Goal: Task Accomplishment & Management: Complete application form

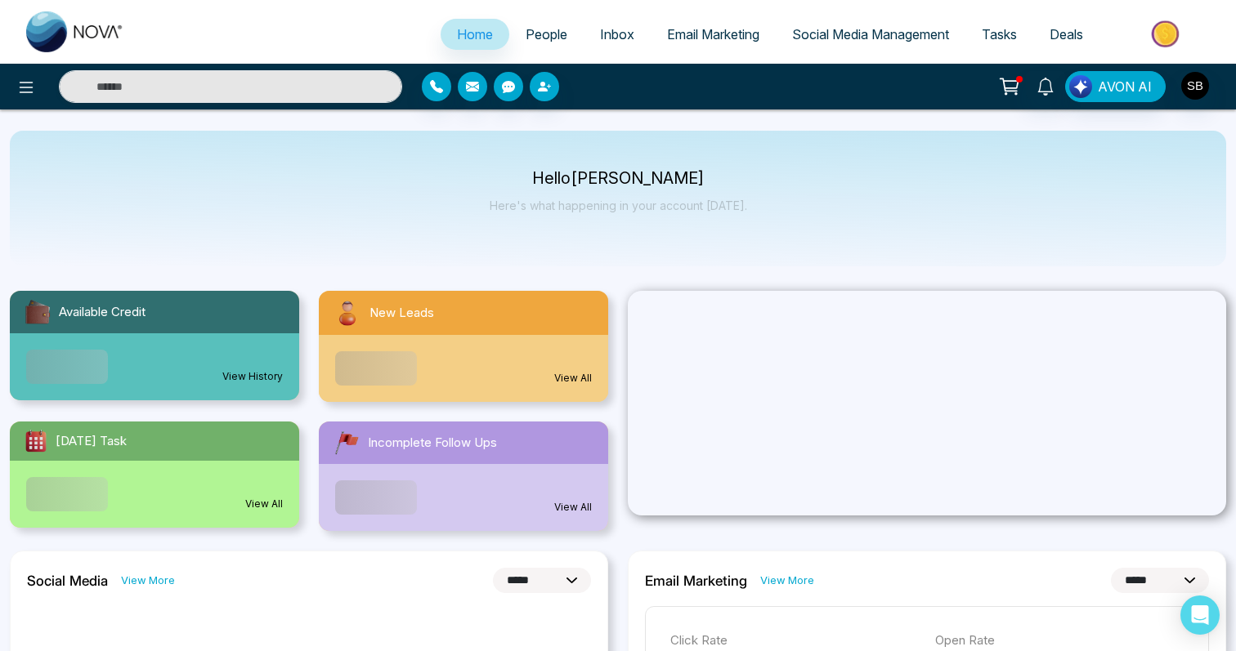
select select "*"
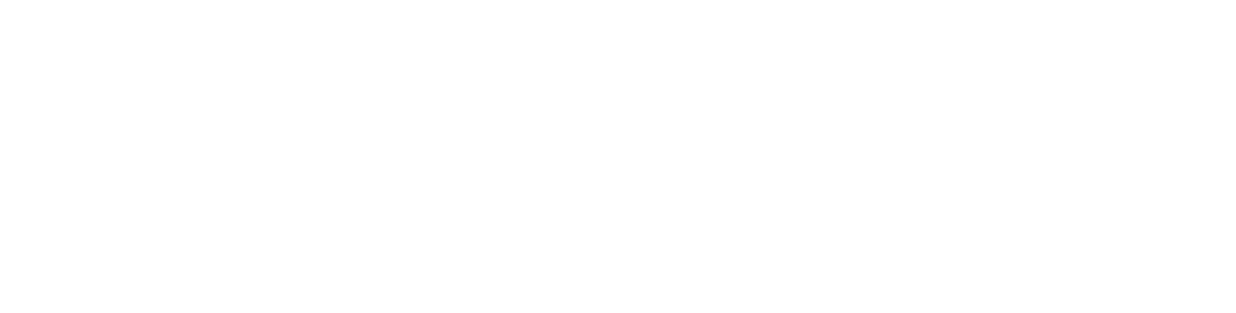
select select "*"
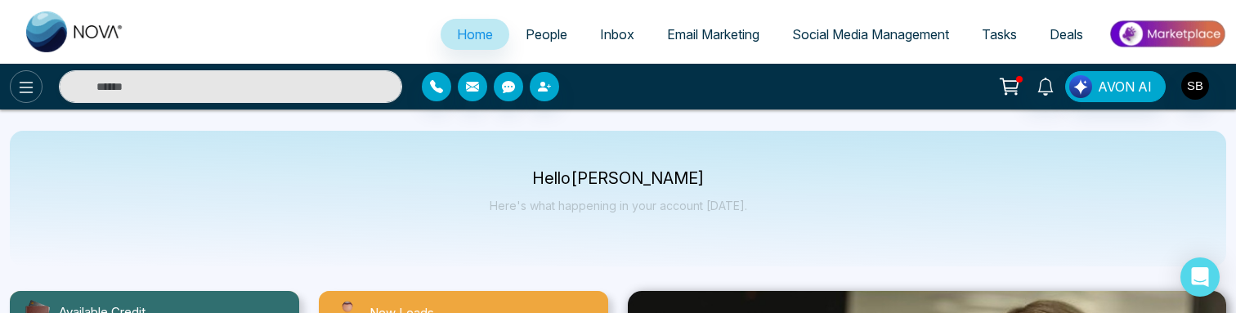
click at [36, 94] on button at bounding box center [26, 86] width 33 height 33
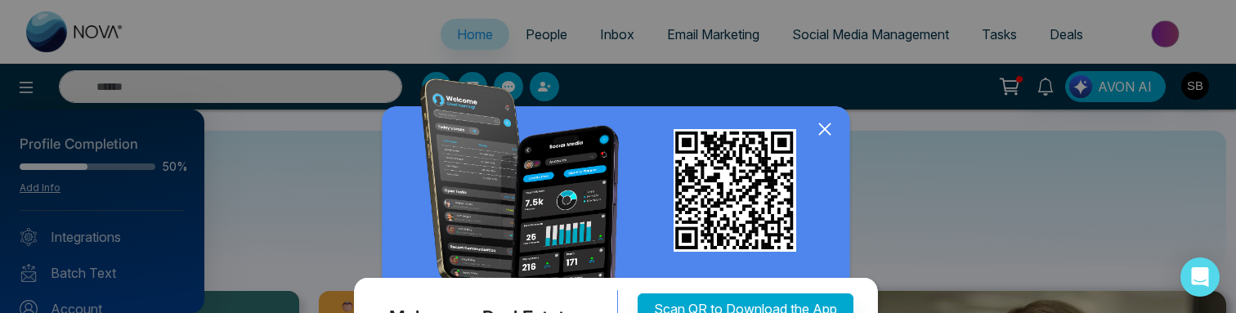
click at [830, 135] on icon at bounding box center [824, 129] width 25 height 25
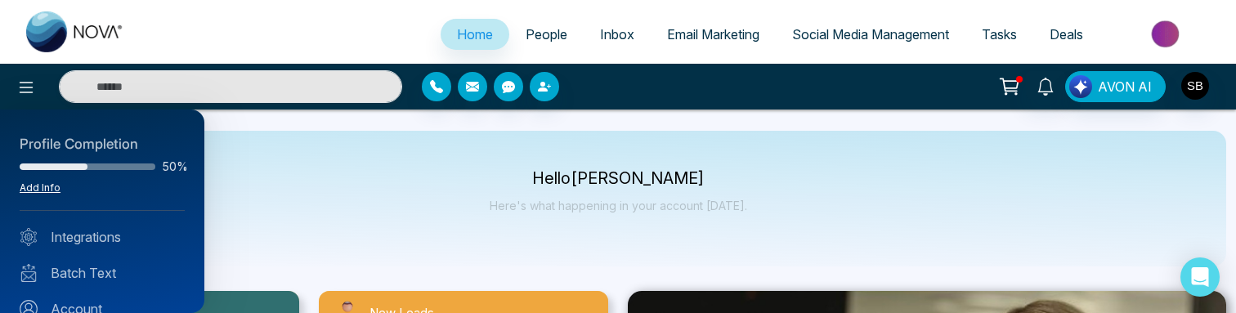
click at [34, 188] on link "Add Info" at bounding box center [40, 187] width 41 height 12
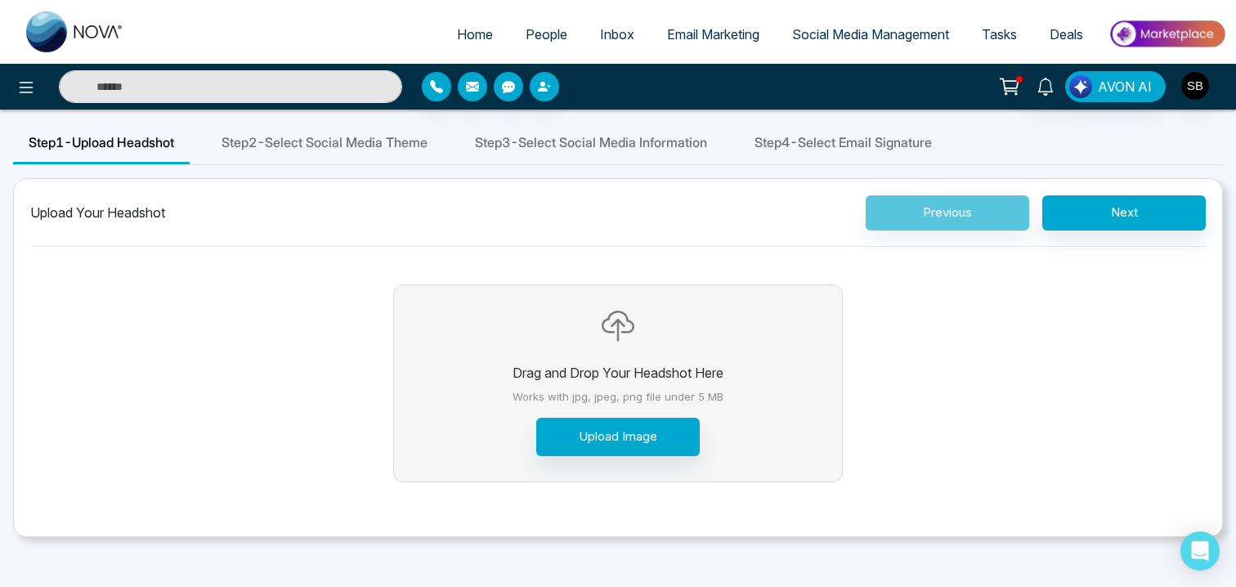
click at [311, 155] on div "Step 2 - Select Social Media Theme" at bounding box center [324, 144] width 237 height 42
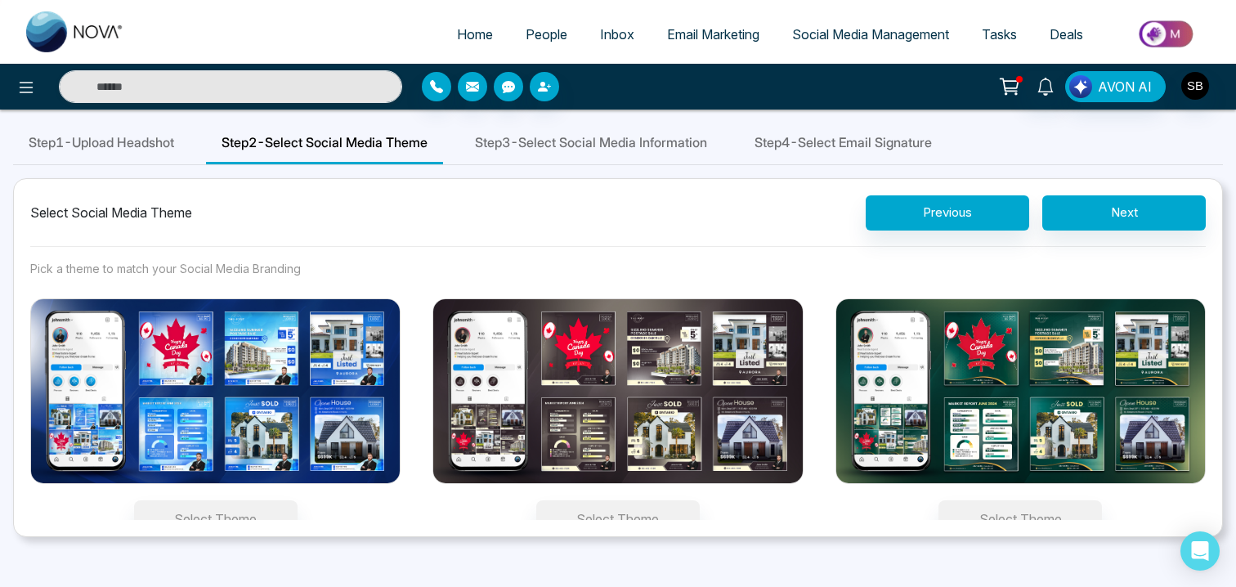
click at [614, 144] on span "Step 3 - Select Social Media Information" at bounding box center [591, 142] width 232 height 20
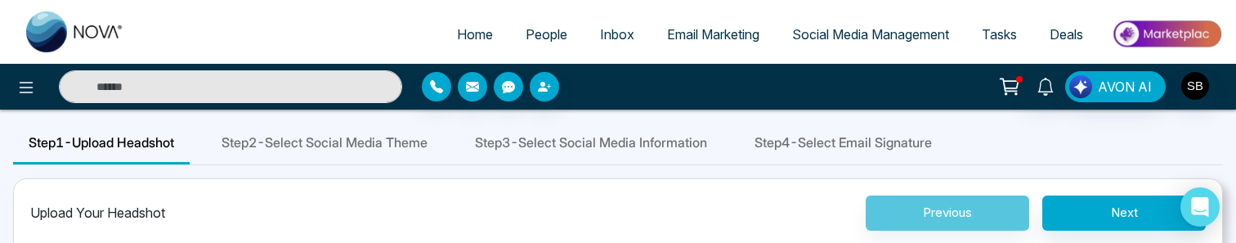
click at [619, 132] on span "Step 3 - Select Social Media Information" at bounding box center [591, 142] width 232 height 20
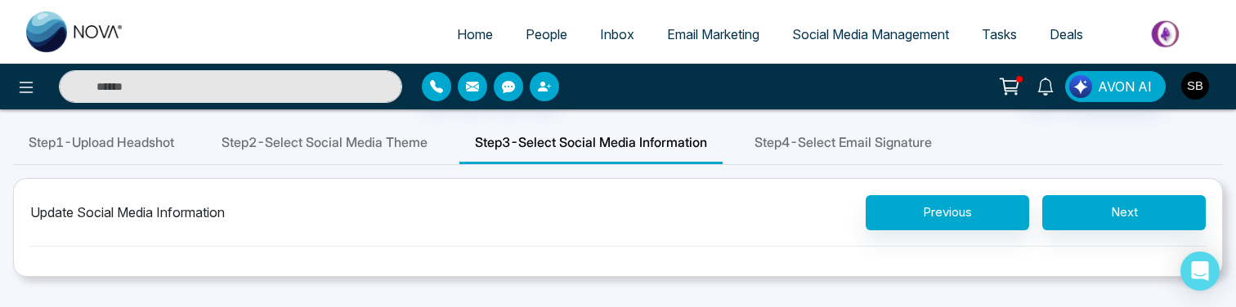
click at [1208, 78] on button "button" at bounding box center [1194, 85] width 29 height 29
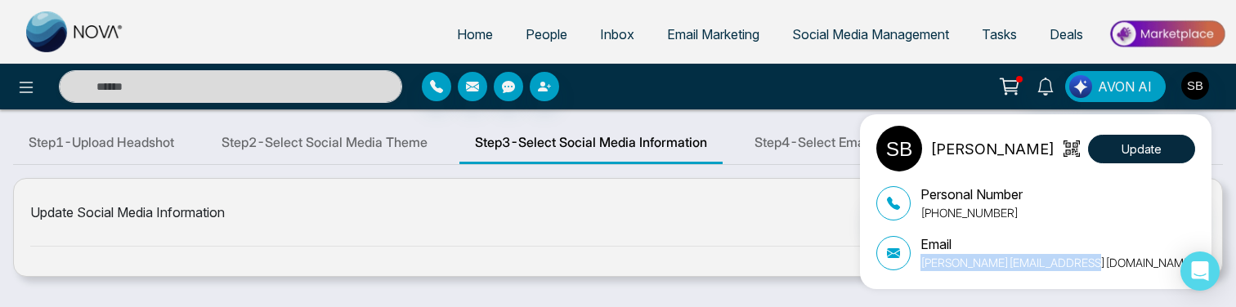
drag, startPoint x: 918, startPoint y: 266, endPoint x: 1091, endPoint y: 266, distance: 173.3
click at [1092, 132] on div "Email [PERSON_NAME][EMAIL_ADDRESS][DOMAIN_NAME]" at bounding box center [1035, 253] width 319 height 37
copy p "[PERSON_NAME][EMAIL_ADDRESS][DOMAIN_NAME]"
